Goal: Entertainment & Leisure: Consume media (video, audio)

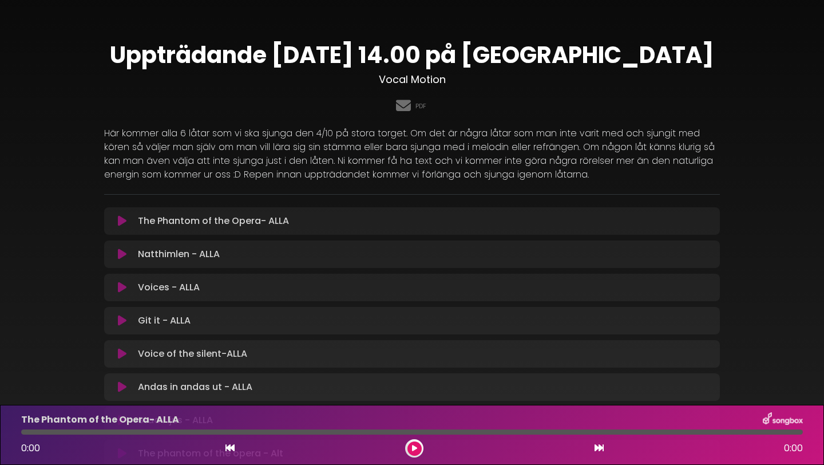
click at [266, 100] on div "PDF" at bounding box center [412, 106] width 616 height 22
click at [421, 108] on link "PDF" at bounding box center [421, 106] width 11 height 10
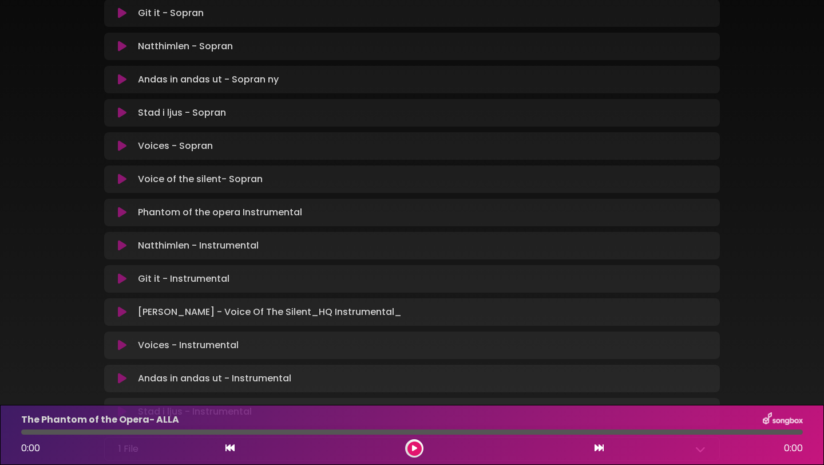
scroll to position [1067, 0]
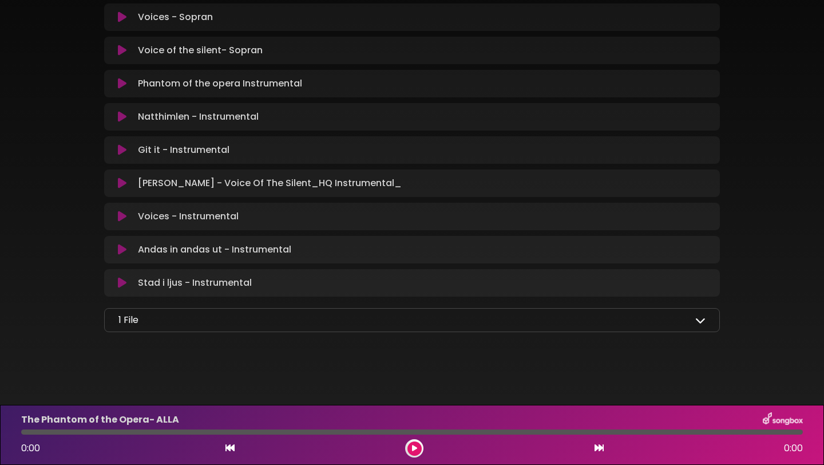
click at [696, 326] on div "1 File" at bounding box center [412, 320] width 587 height 14
click at [701, 321] on icon at bounding box center [701, 320] width 10 height 10
click at [120, 214] on icon at bounding box center [122, 216] width 9 height 11
drag, startPoint x: 86, startPoint y: 433, endPoint x: 7, endPoint y: 444, distance: 79.8
click at [8, 445] on div "Voices - Instrumental 0:15 3:09" at bounding box center [412, 435] width 824 height 60
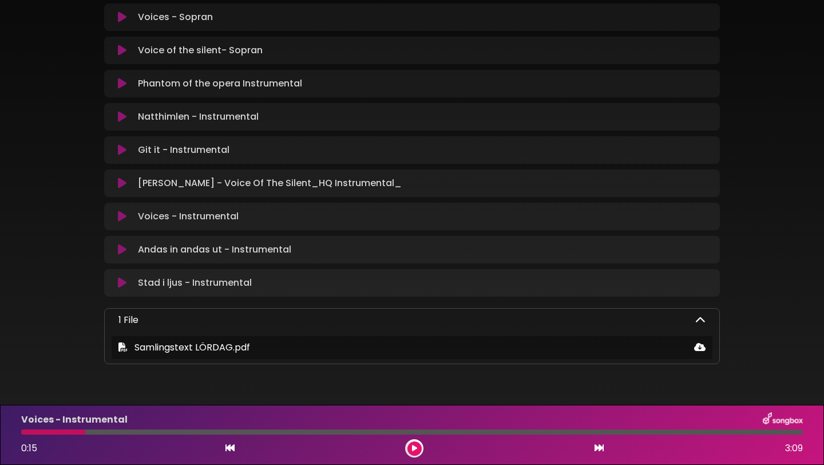
click at [412, 446] on icon at bounding box center [414, 448] width 5 height 7
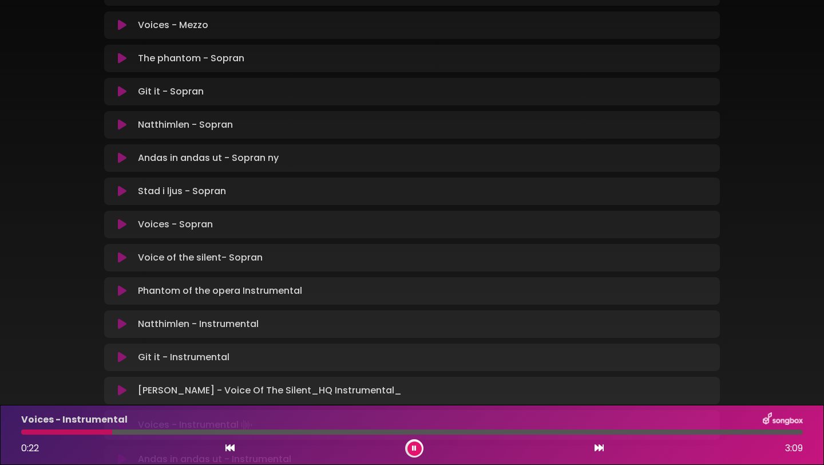
scroll to position [854, 0]
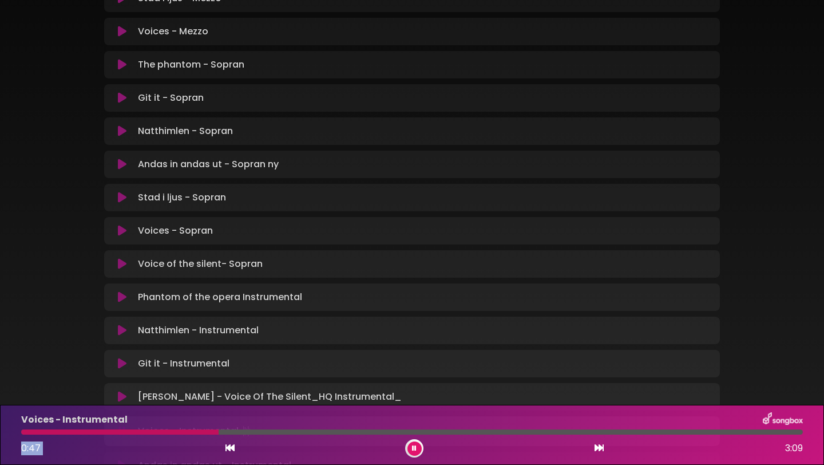
drag, startPoint x: 216, startPoint y: 437, endPoint x: 195, endPoint y: 432, distance: 21.9
click at [195, 432] on div "Voices - Instrumental 0:47 3:09" at bounding box center [412, 434] width 796 height 45
click at [30, 429] on div at bounding box center [25, 431] width 9 height 5
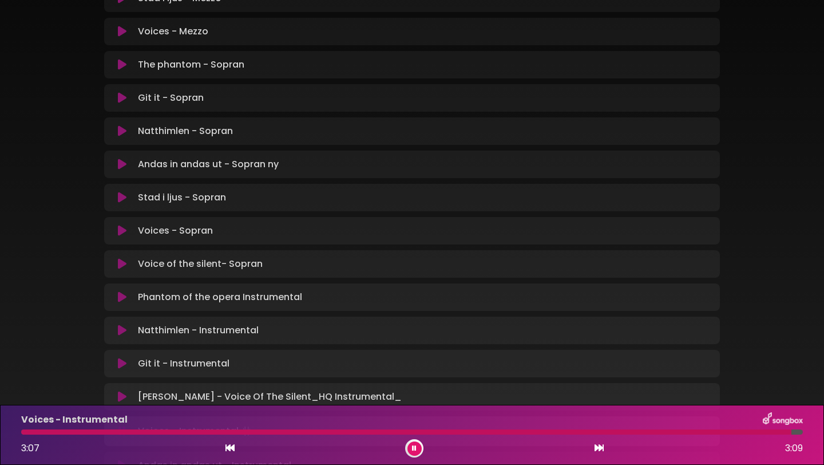
click at [414, 452] on button at bounding box center [415, 448] width 14 height 14
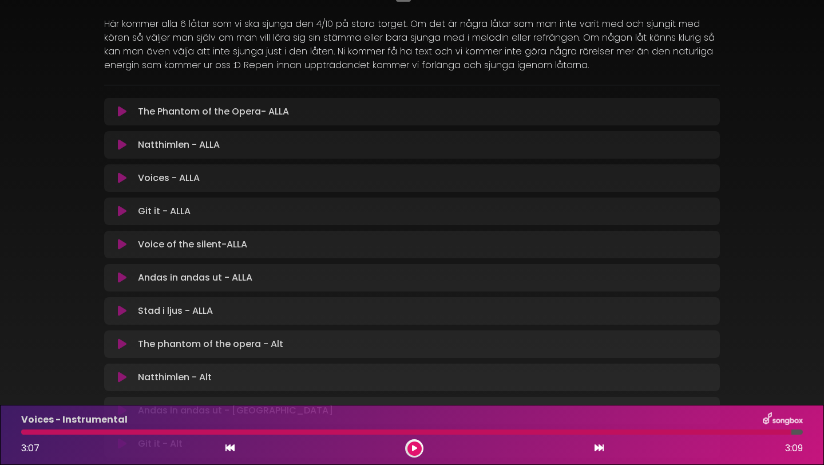
scroll to position [110, 0]
click at [123, 215] on icon at bounding box center [122, 209] width 9 height 11
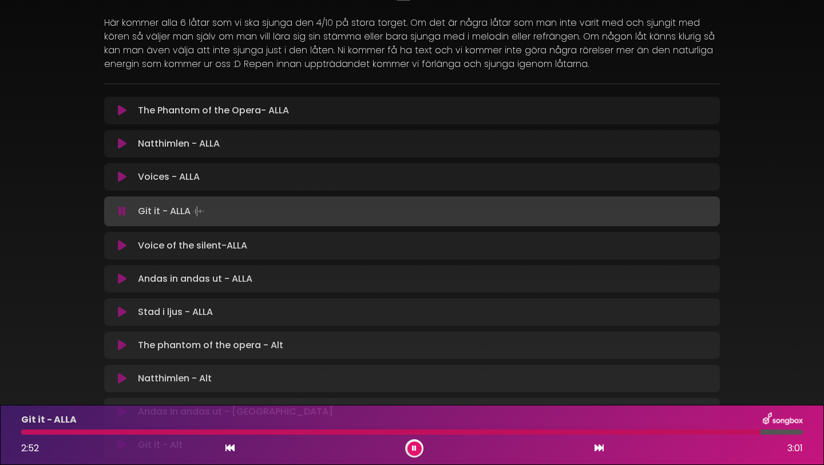
click at [418, 448] on button at bounding box center [415, 448] width 14 height 14
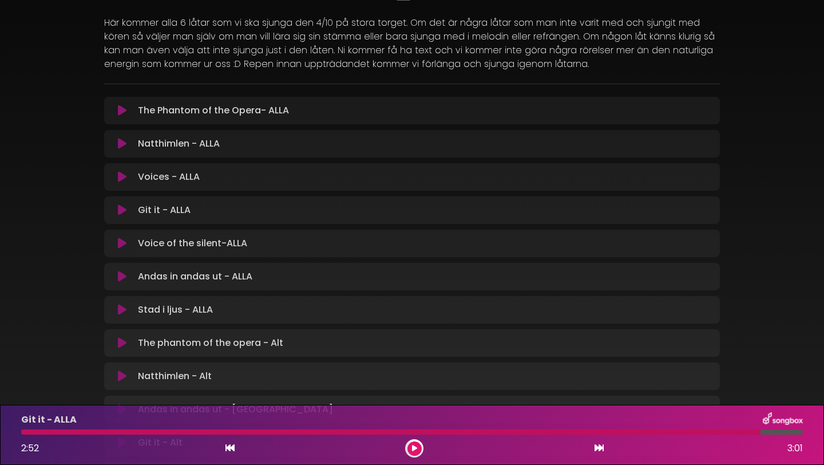
click at [120, 243] on icon at bounding box center [122, 243] width 9 height 11
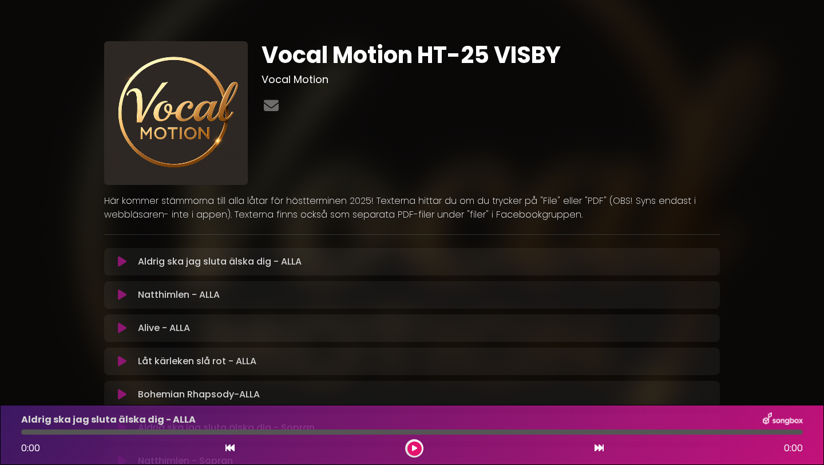
click at [329, 139] on div "Vocal Motion HT-25 VISBY Vocal Motion" at bounding box center [491, 113] width 472 height 144
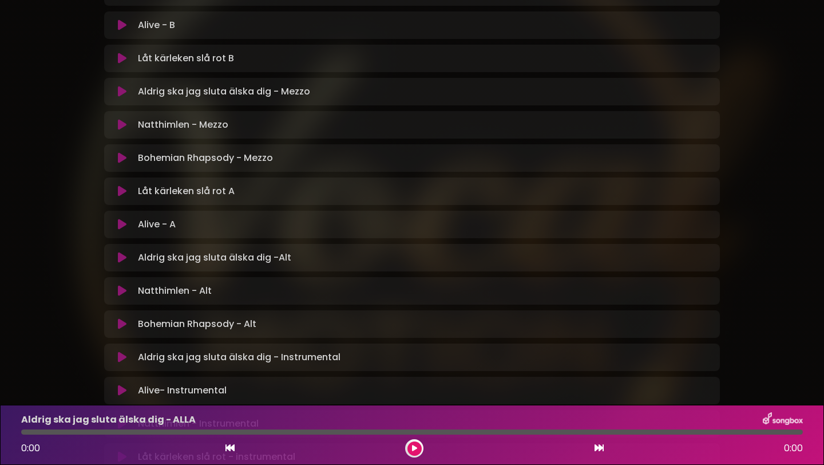
scroll to position [709, 0]
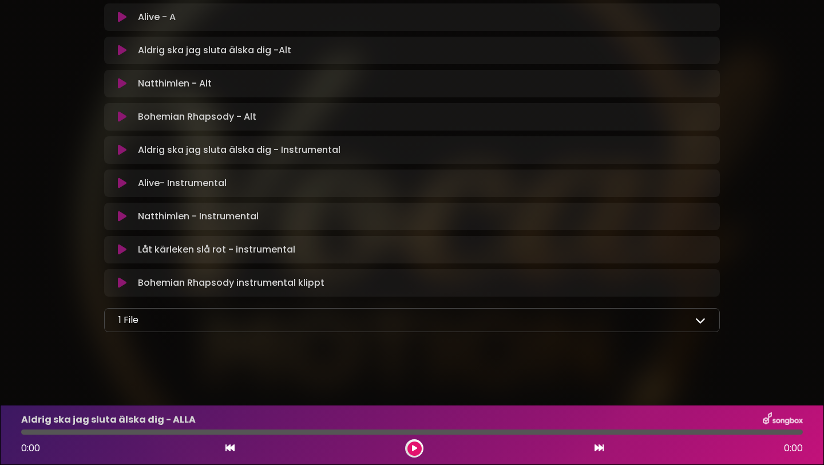
click at [572, 326] on div "1 File" at bounding box center [412, 320] width 587 height 14
click at [704, 325] on div "1 File" at bounding box center [412, 320] width 587 height 14
click at [700, 320] on icon at bounding box center [701, 320] width 10 height 10
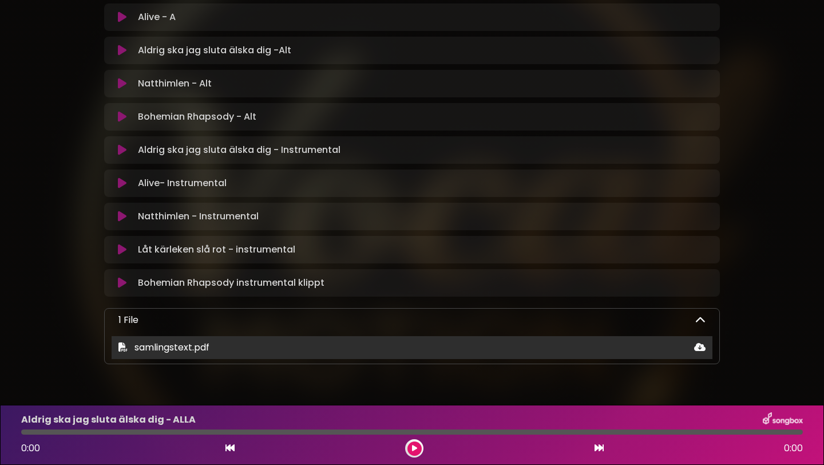
click at [657, 348] on div "samlingstext.pdf" at bounding box center [412, 348] width 601 height 14
click at [706, 348] on div "samlingstext.pdf" at bounding box center [412, 348] width 601 height 14
click at [700, 350] on icon at bounding box center [699, 346] width 11 height 9
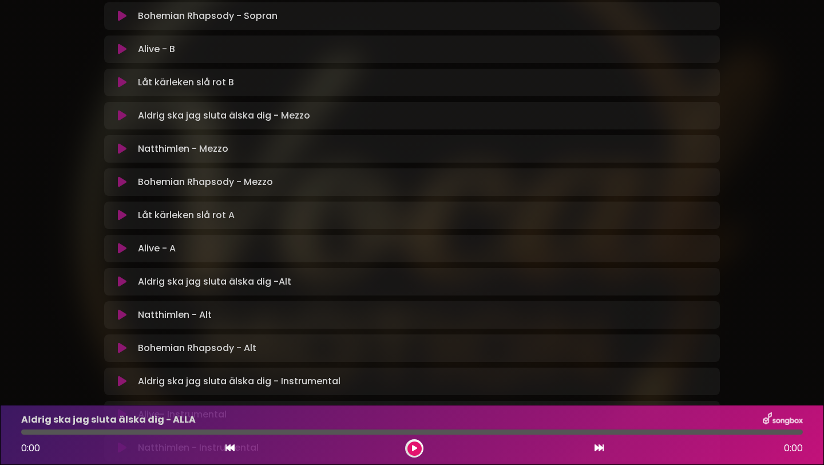
scroll to position [477, 0]
click at [415, 449] on icon at bounding box center [414, 448] width 5 height 7
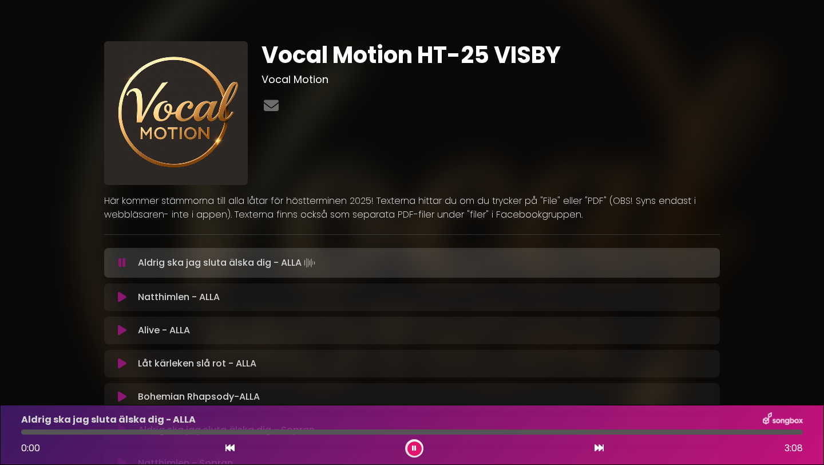
click at [126, 266] on button at bounding box center [122, 262] width 22 height 11
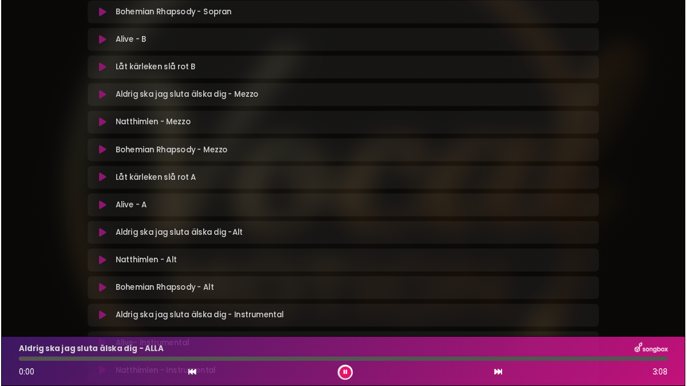
scroll to position [461, 0]
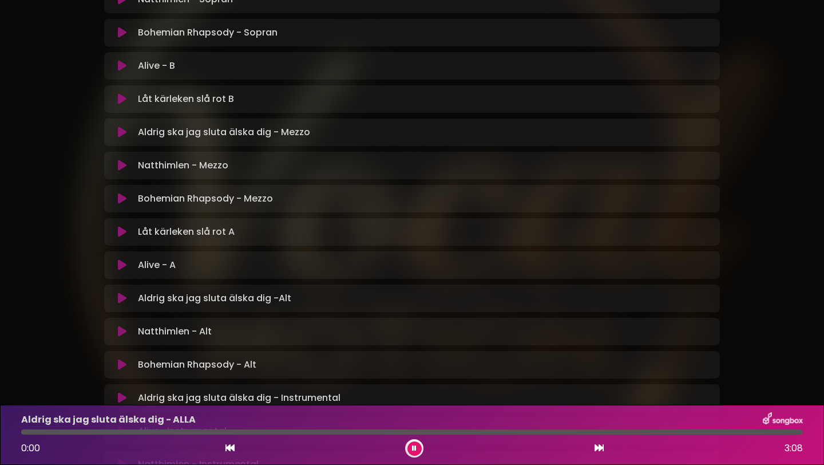
click at [121, 201] on icon at bounding box center [122, 198] width 9 height 11
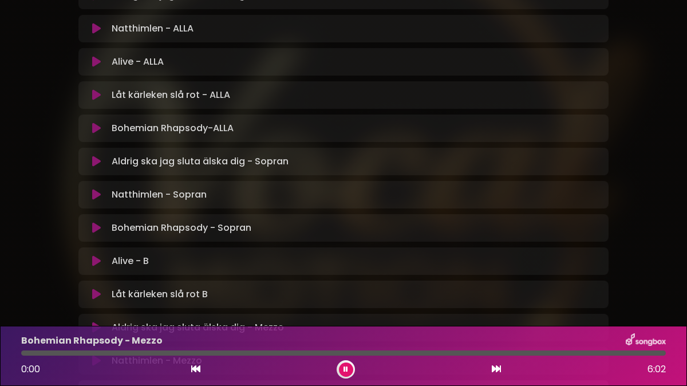
scroll to position [260, 0]
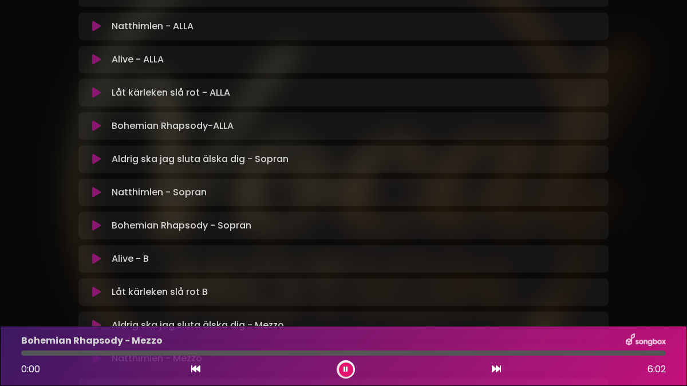
click at [97, 253] on icon at bounding box center [96, 258] width 9 height 11
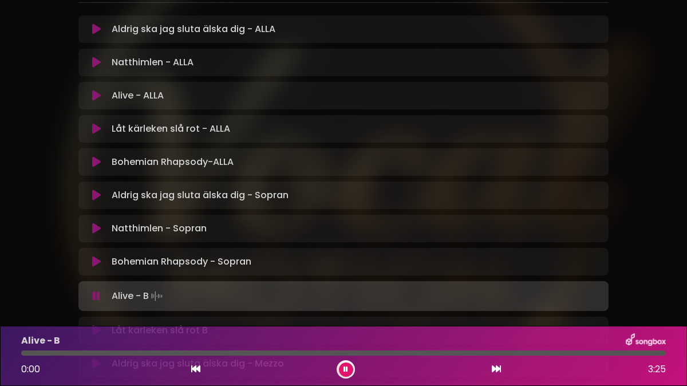
scroll to position [225, 0]
click at [45, 230] on div "Vocal Motion HT-25 VISBY Vocal Motion" at bounding box center [343, 325] width 653 height 1073
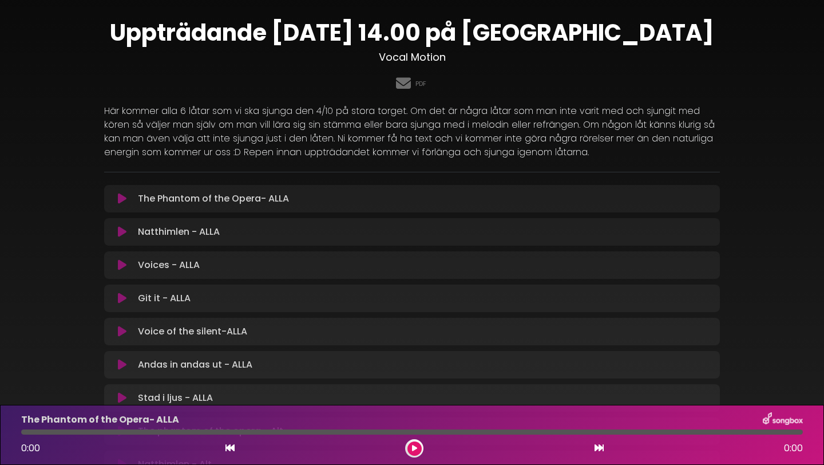
scroll to position [24, 0]
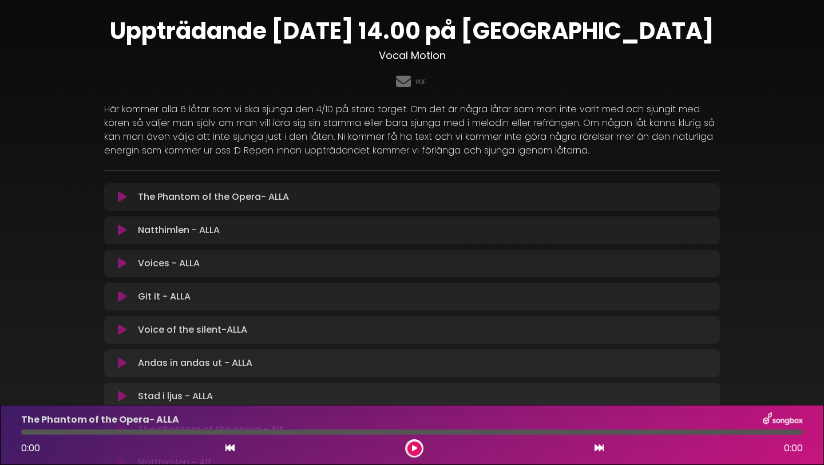
click at [123, 331] on icon at bounding box center [122, 329] width 9 height 11
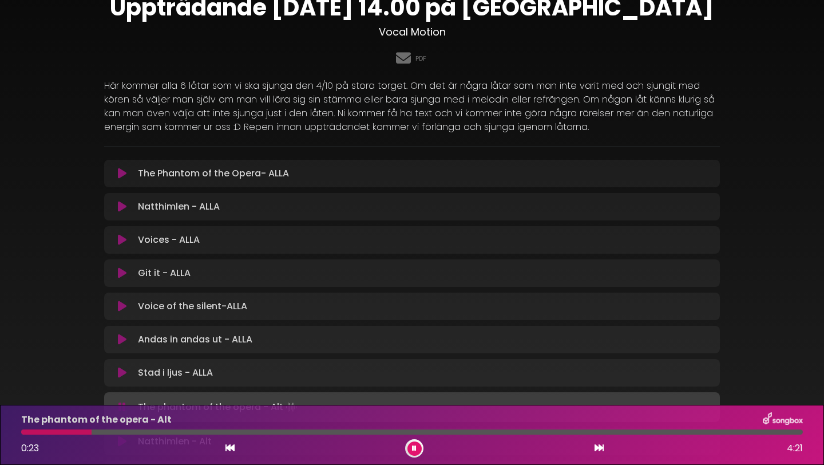
scroll to position [74, 0]
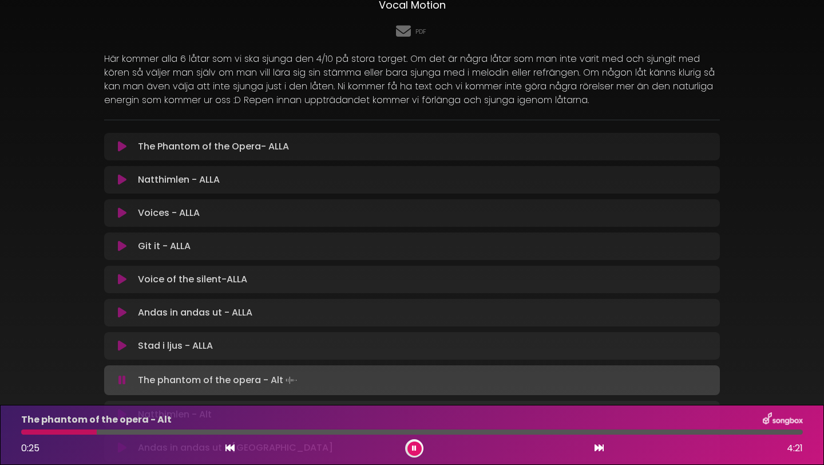
click at [123, 145] on icon at bounding box center [122, 146] width 9 height 11
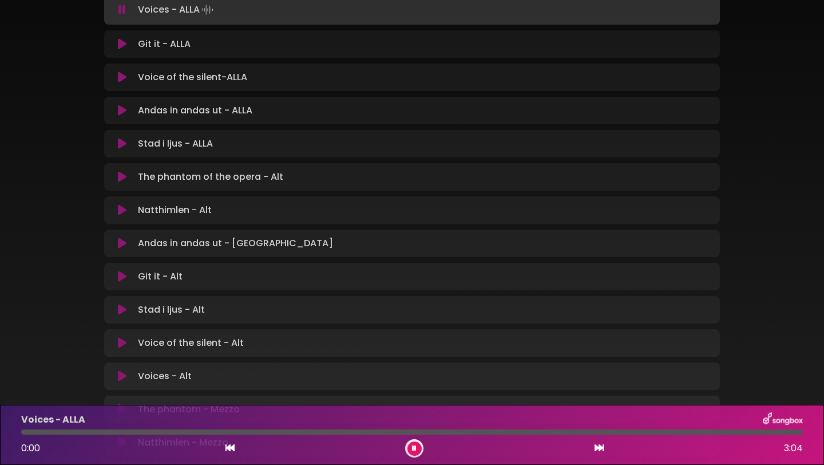
scroll to position [282, 0]
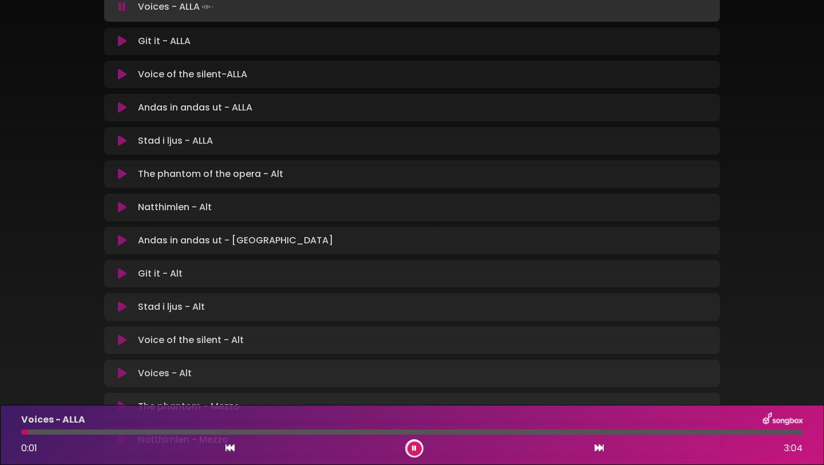
click at [416, 447] on icon at bounding box center [414, 448] width 5 height 7
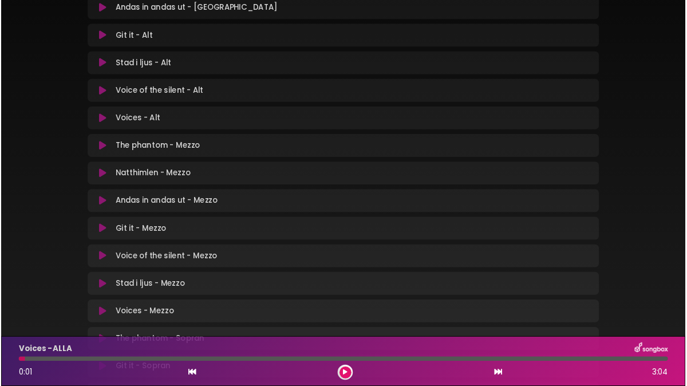
scroll to position [511, 0]
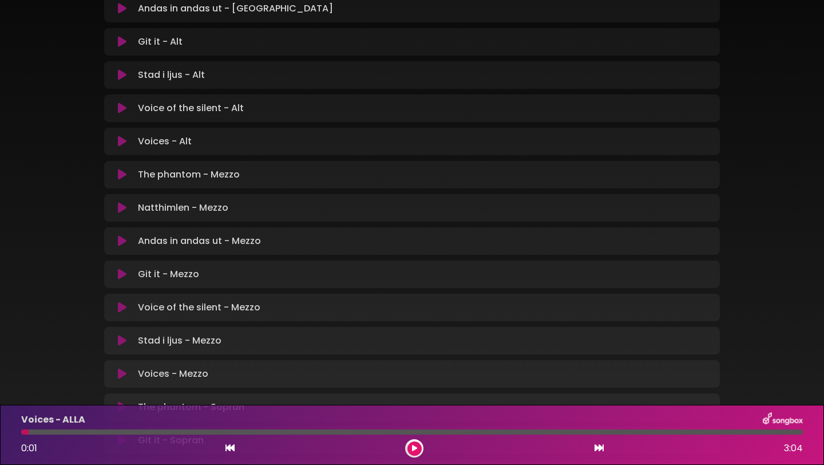
click at [120, 203] on icon at bounding box center [122, 207] width 9 height 11
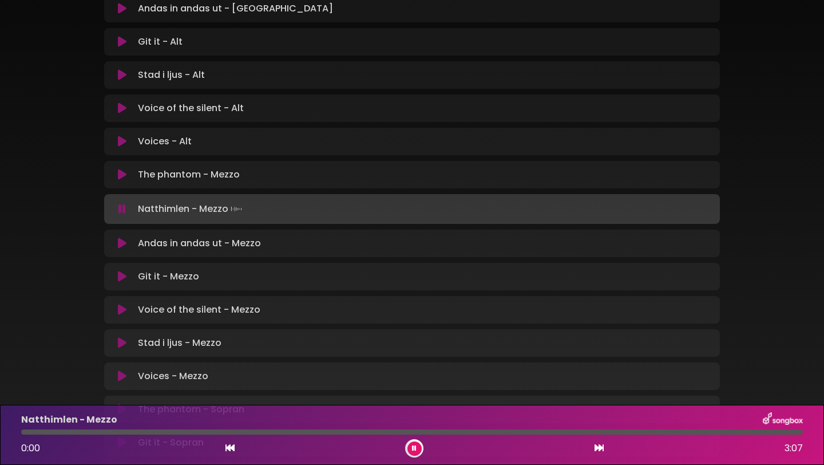
click at [585, 436] on div "Natthimlen - Mezzo 0:00 3:07" at bounding box center [412, 434] width 796 height 45
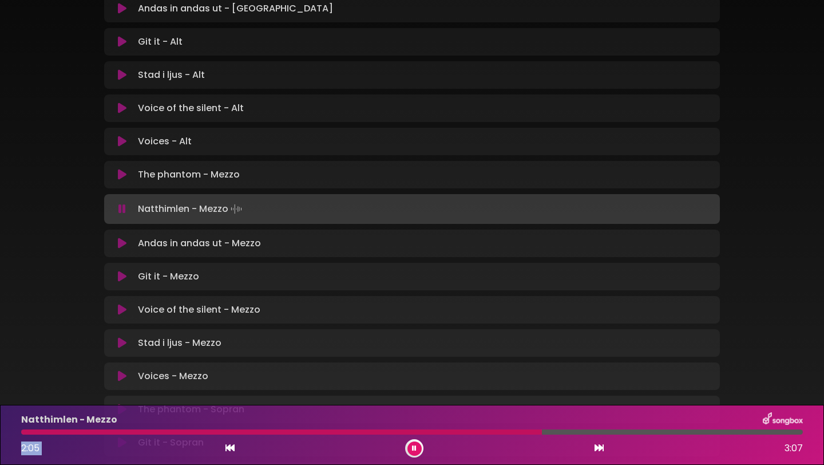
drag, startPoint x: 28, startPoint y: 433, endPoint x: 543, endPoint y: 434, distance: 514.7
click at [543, 434] on div at bounding box center [412, 431] width 782 height 5
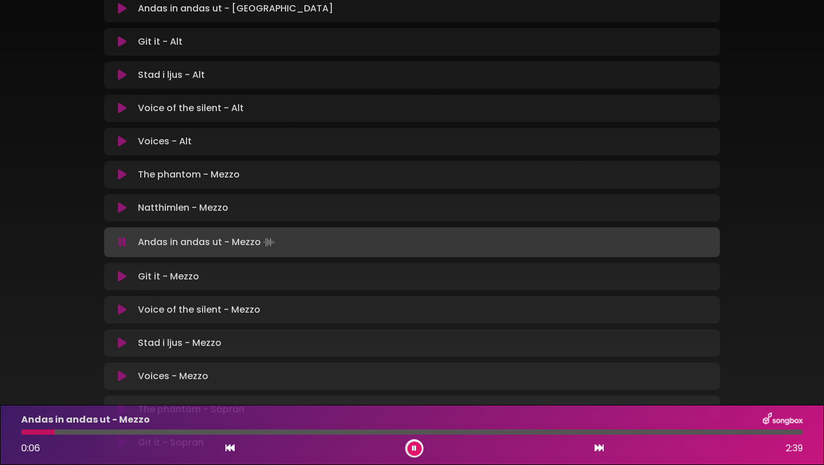
click at [414, 452] on button at bounding box center [415, 448] width 14 height 14
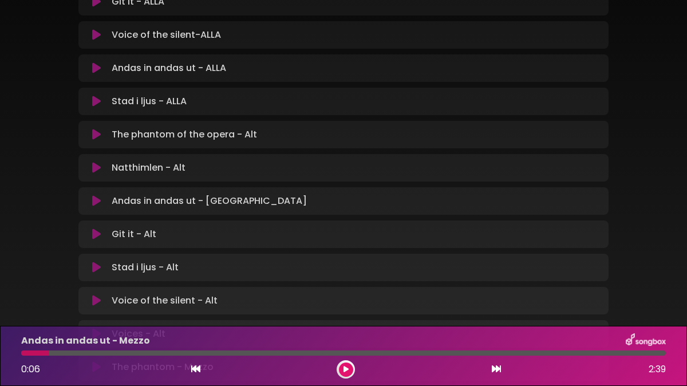
scroll to position [358, 0]
